Goal: Task Accomplishment & Management: Manage account settings

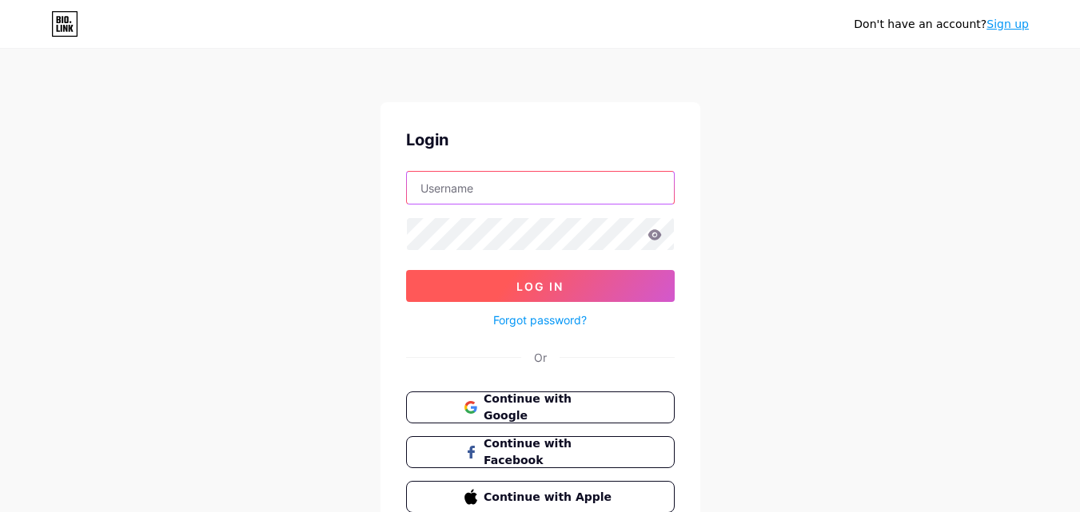
type input "[EMAIL_ADDRESS][DOMAIN_NAME]"
click at [583, 283] on button "Log In" at bounding box center [540, 286] width 268 height 32
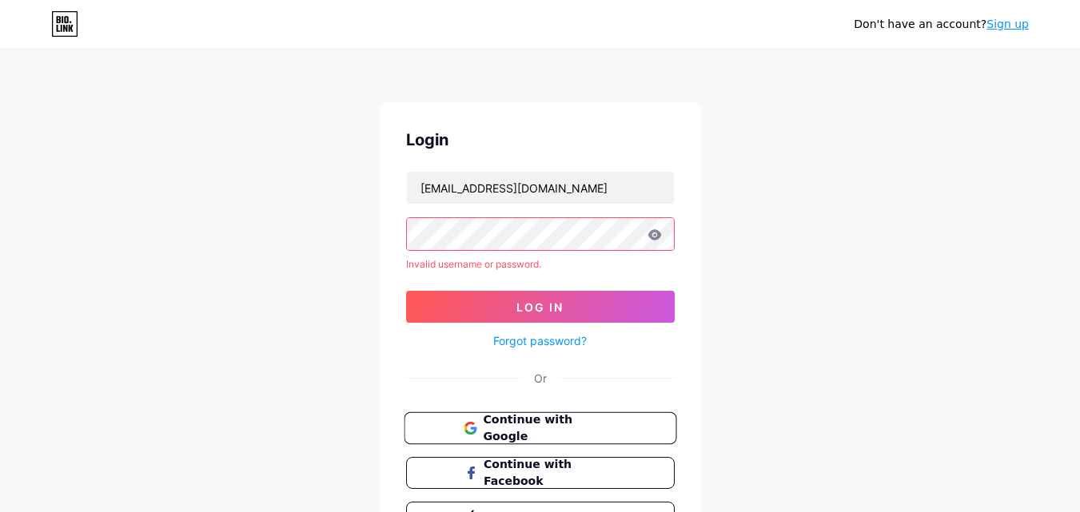
click at [546, 426] on span "Continue with Google" at bounding box center [549, 429] width 133 height 34
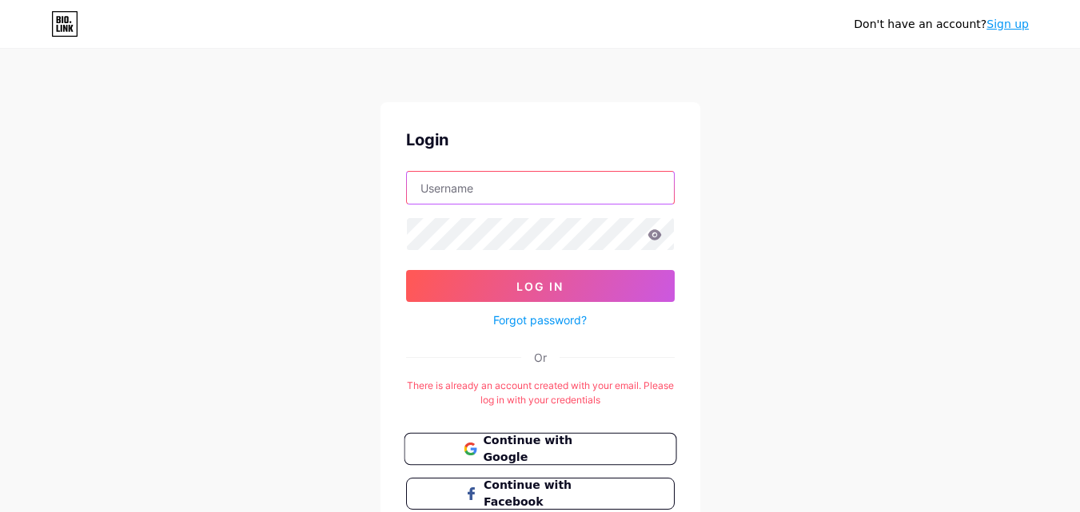
type input "[EMAIL_ADDRESS][DOMAIN_NAME]"
click at [547, 458] on button "Continue with Google" at bounding box center [540, 449] width 272 height 33
type input "[EMAIL_ADDRESS][DOMAIN_NAME]"
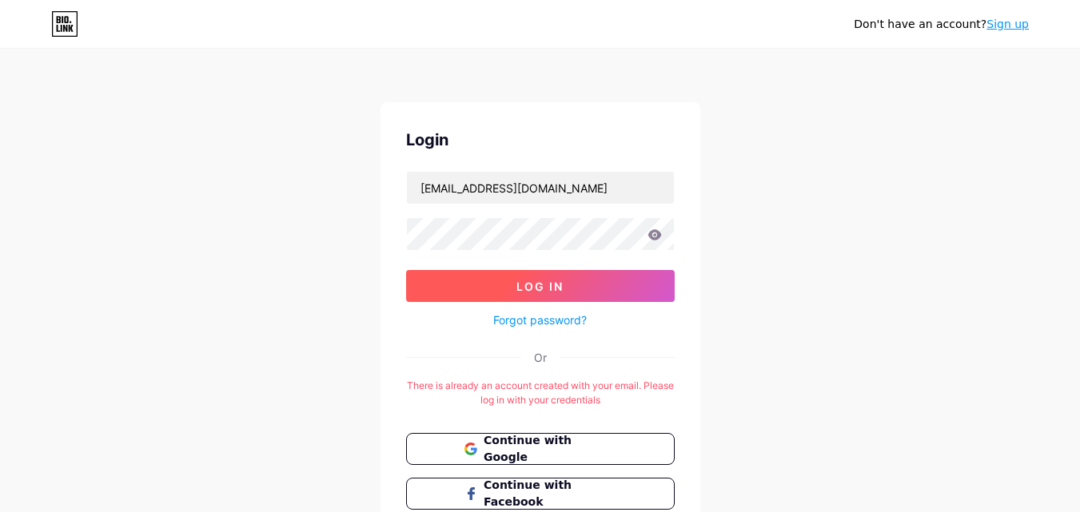
click at [555, 288] on span "Log In" at bounding box center [539, 287] width 47 height 14
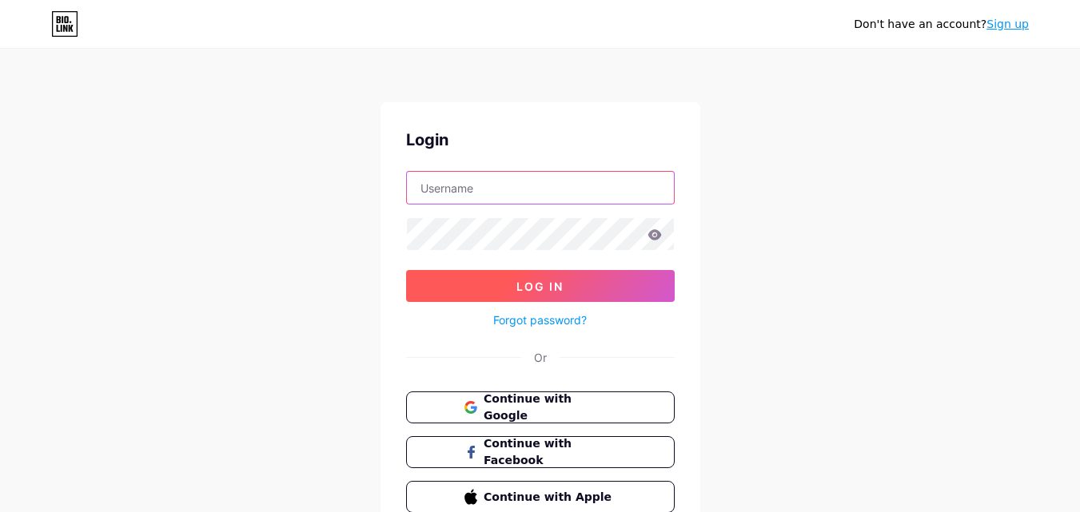
type input "[EMAIL_ADDRESS][DOMAIN_NAME]"
click at [554, 281] on span "Log In" at bounding box center [539, 287] width 47 height 14
